Goal: Task Accomplishment & Management: Use online tool/utility

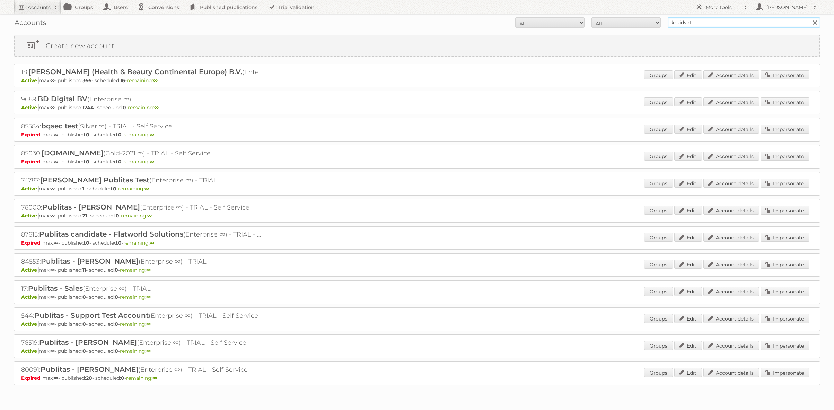
click at [683, 24] on input "kruidvat" at bounding box center [744, 22] width 152 height 10
type input "netto-online"
click at [809, 17] on input "Search" at bounding box center [814, 22] width 10 height 10
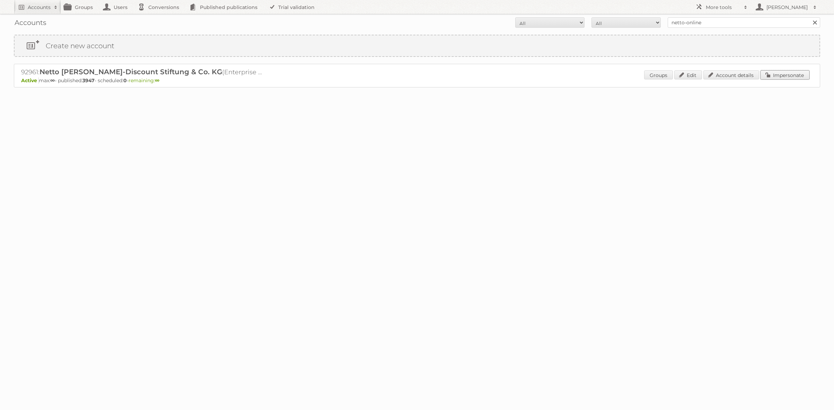
click at [777, 75] on link "Impersonate" at bounding box center [784, 74] width 49 height 9
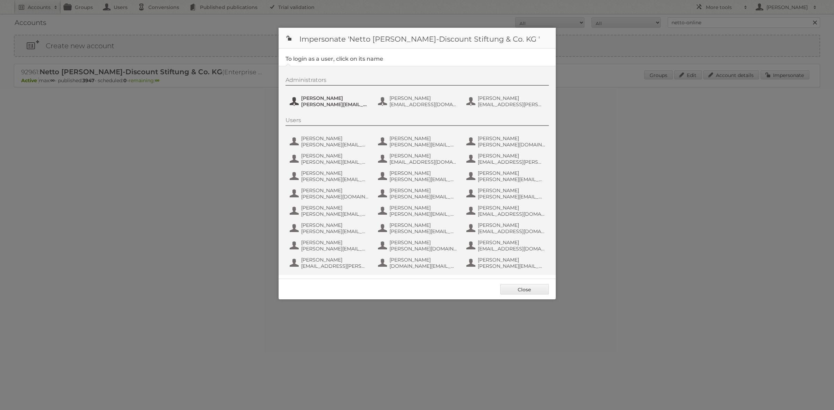
click at [343, 97] on span "[PERSON_NAME]" at bounding box center [334, 98] width 67 height 6
